Goal: Find specific page/section: Find specific page/section

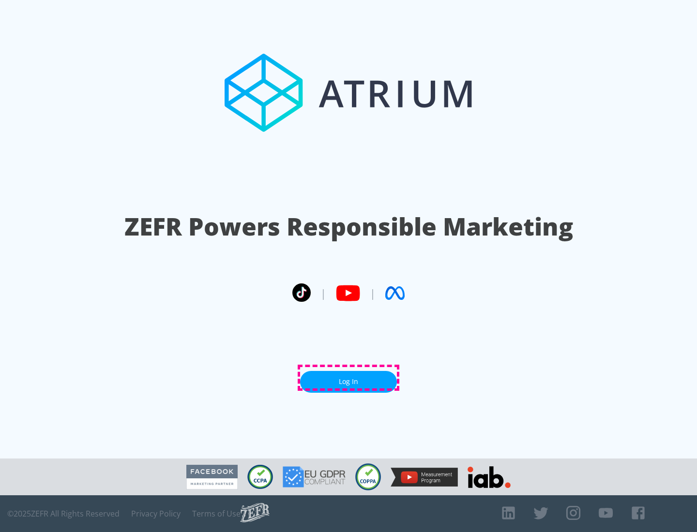
click at [348, 378] on link "Log In" at bounding box center [348, 382] width 97 height 22
